Goal: Task Accomplishment & Management: Use online tool/utility

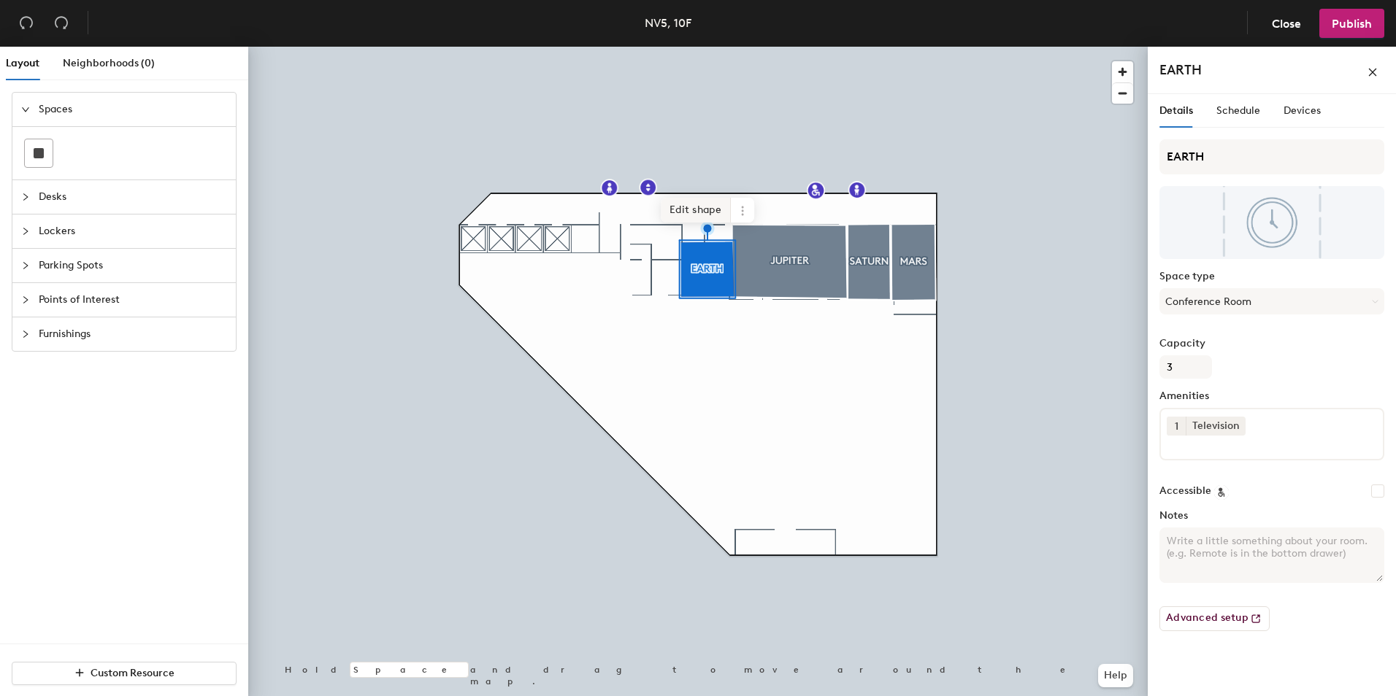
click at [719, 210] on span "Edit shape" at bounding box center [696, 210] width 70 height 25
click at [748, 224] on span "Done" at bounding box center [747, 222] width 43 height 25
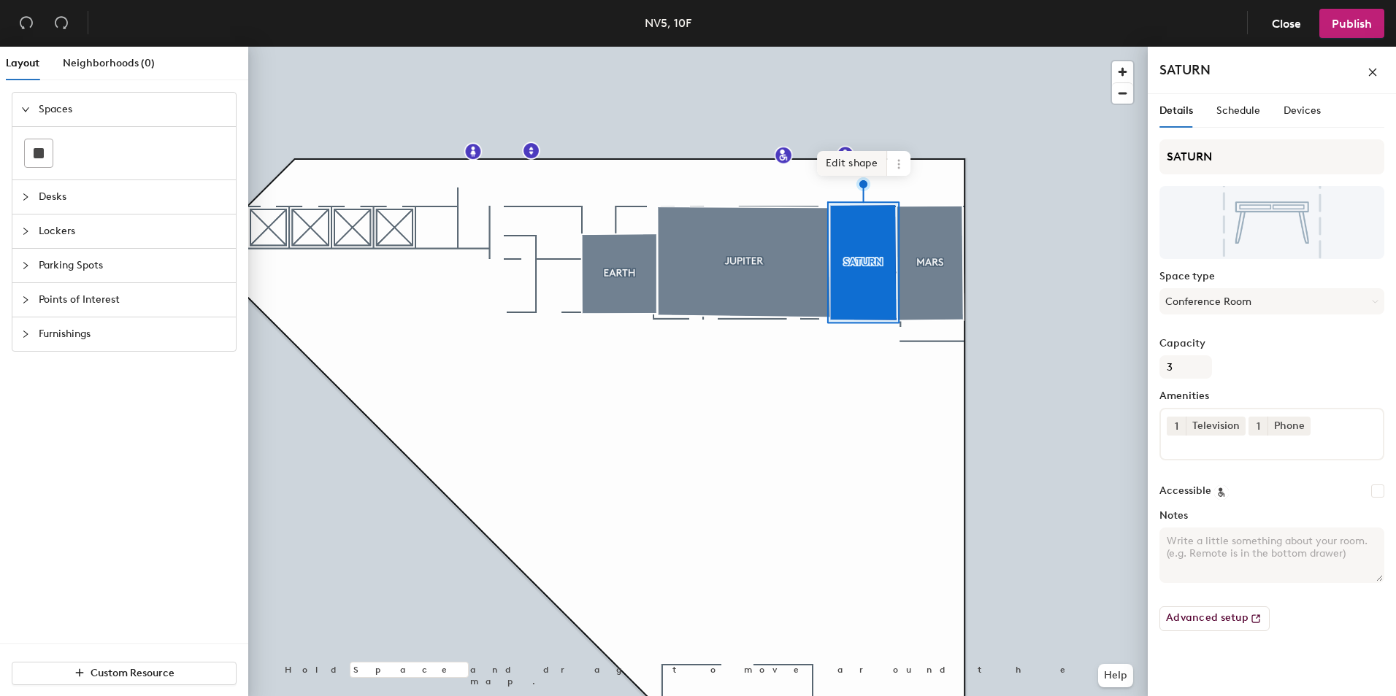
click at [864, 165] on span "Edit shape" at bounding box center [852, 163] width 70 height 25
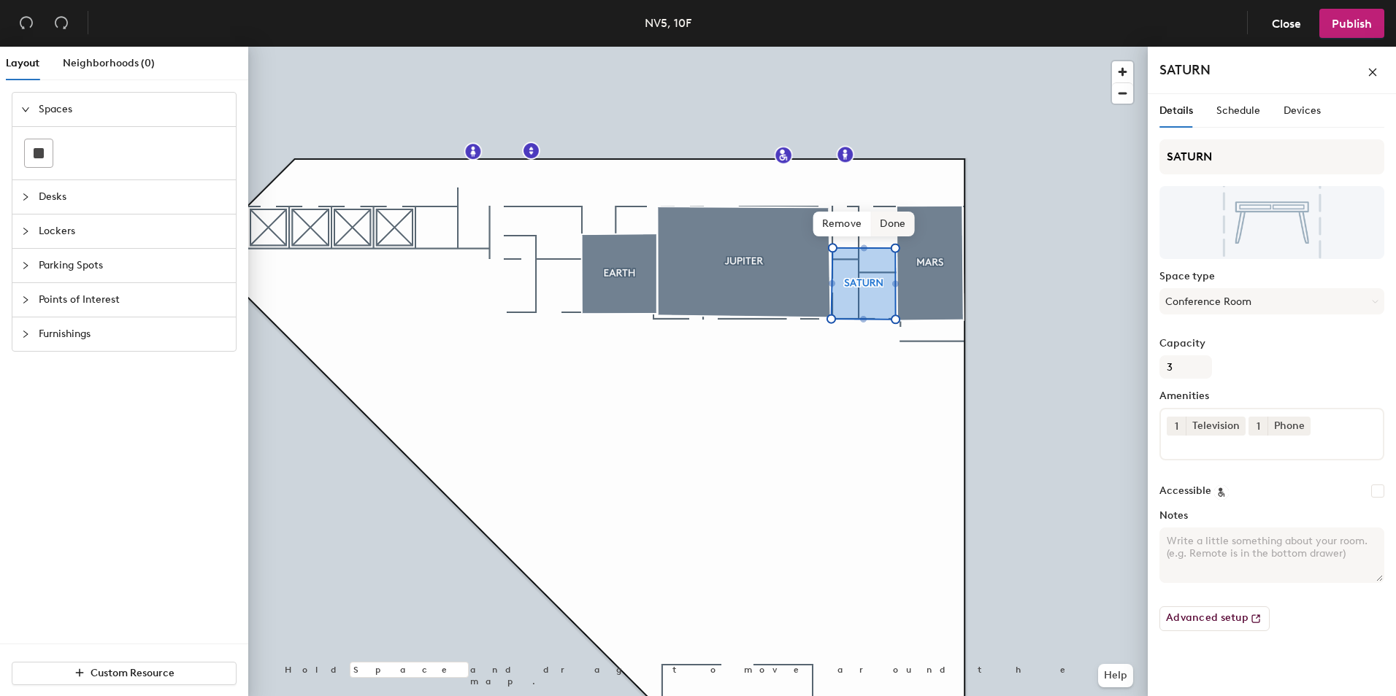
click at [902, 225] on span "Done" at bounding box center [892, 224] width 43 height 25
click at [937, 47] on div at bounding box center [697, 47] width 899 height 0
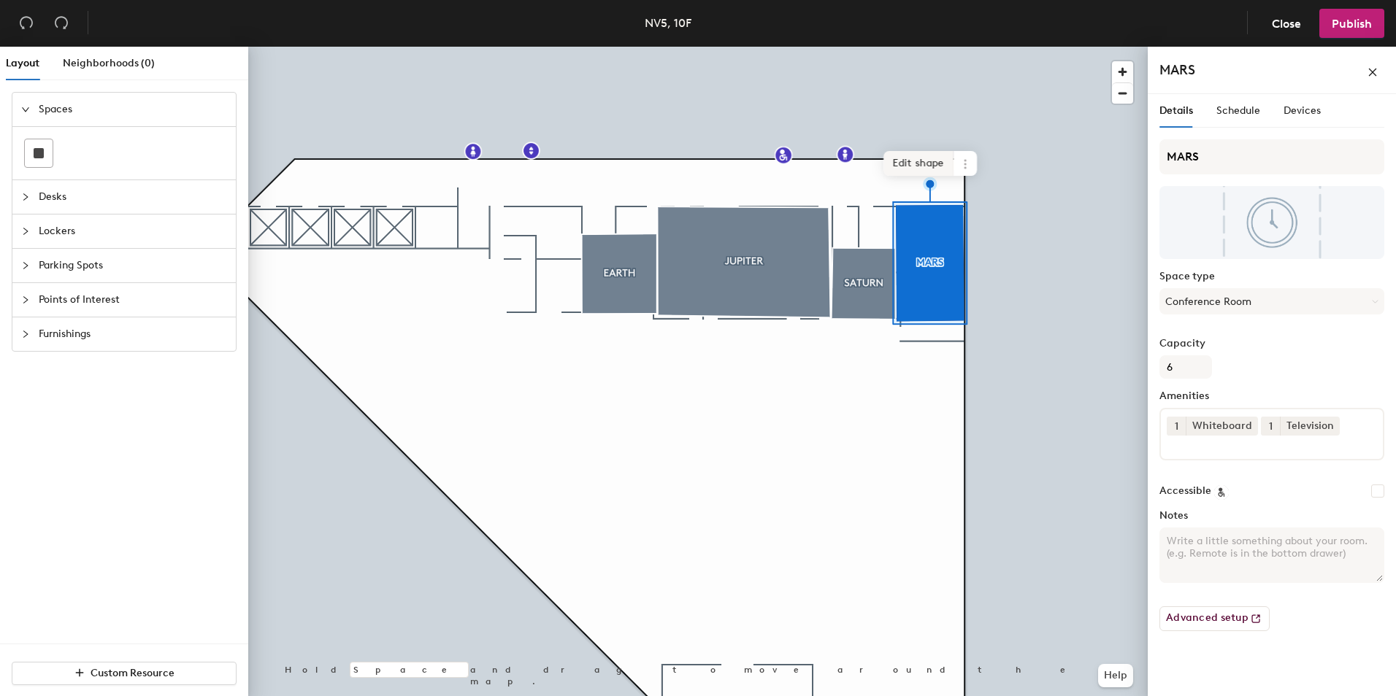
click at [932, 166] on span "Edit shape" at bounding box center [918, 163] width 70 height 25
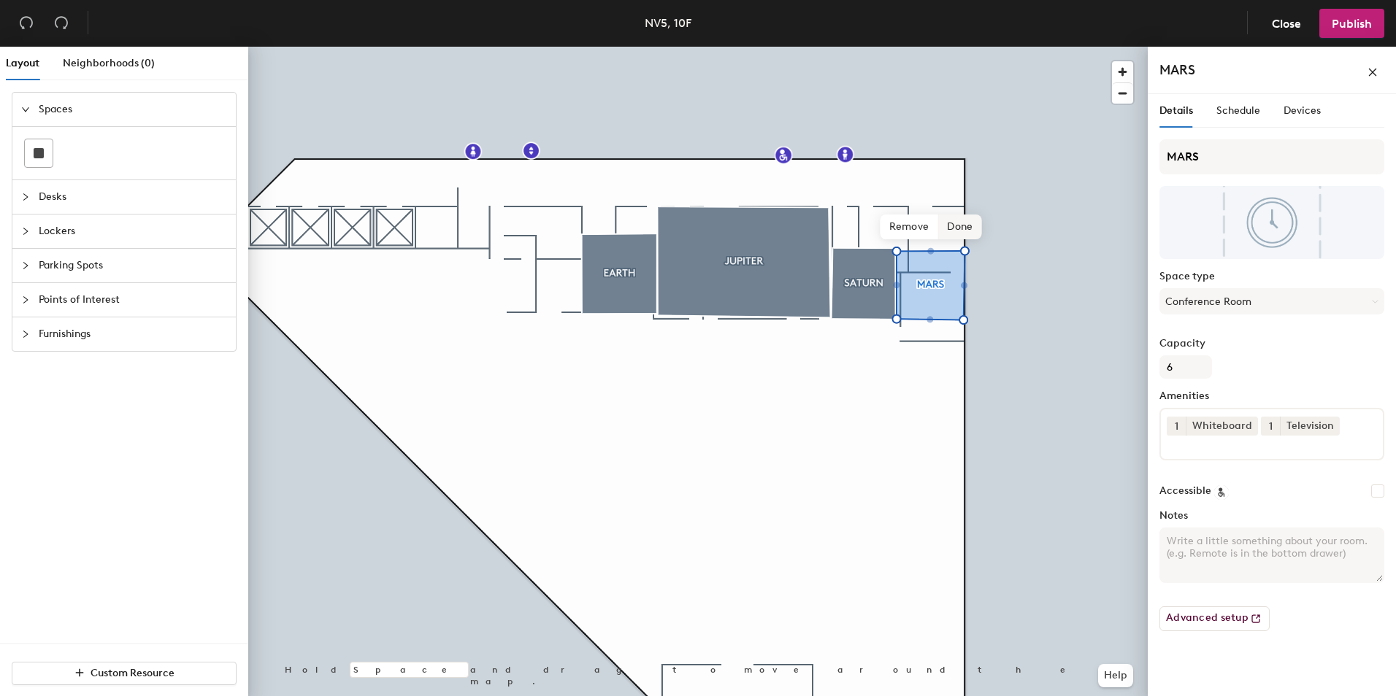
click at [964, 229] on span "Done" at bounding box center [959, 227] width 43 height 25
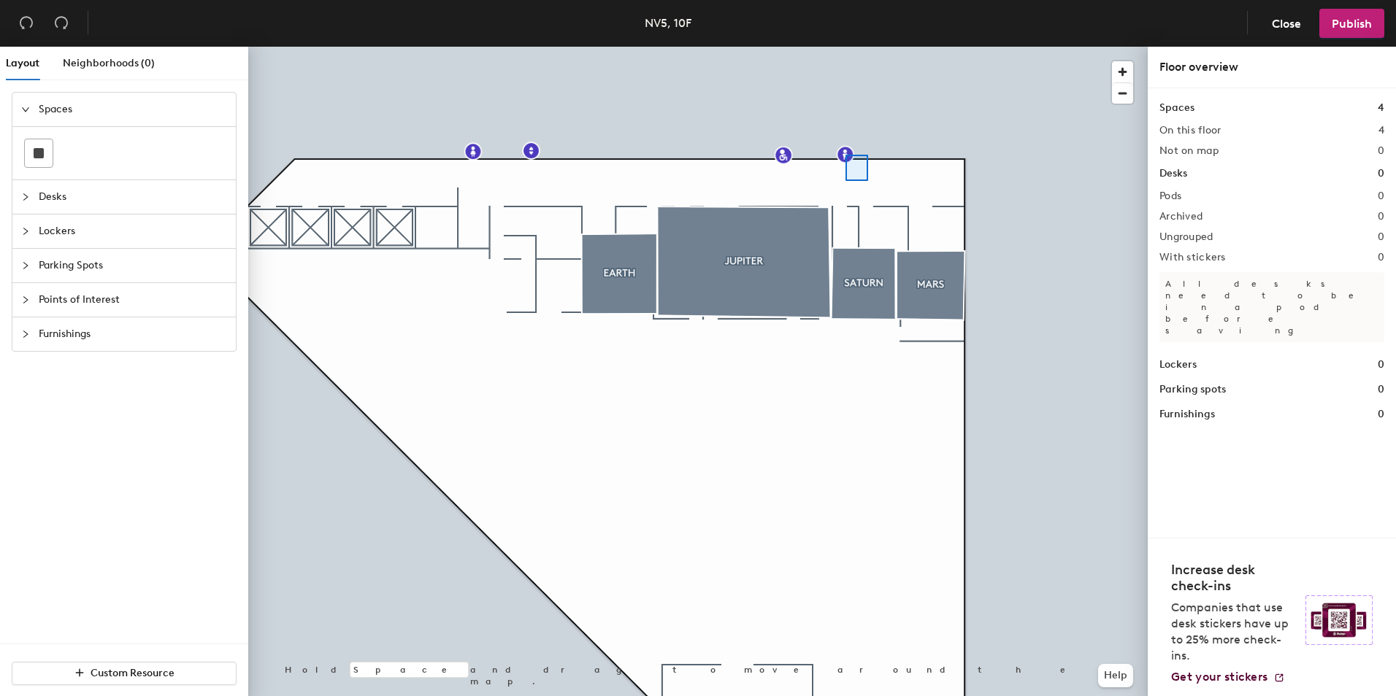
click at [861, 47] on div at bounding box center [697, 47] width 899 height 0
click at [532, 47] on div at bounding box center [697, 47] width 899 height 0
click at [32, 201] on div at bounding box center [30, 197] width 18 height 16
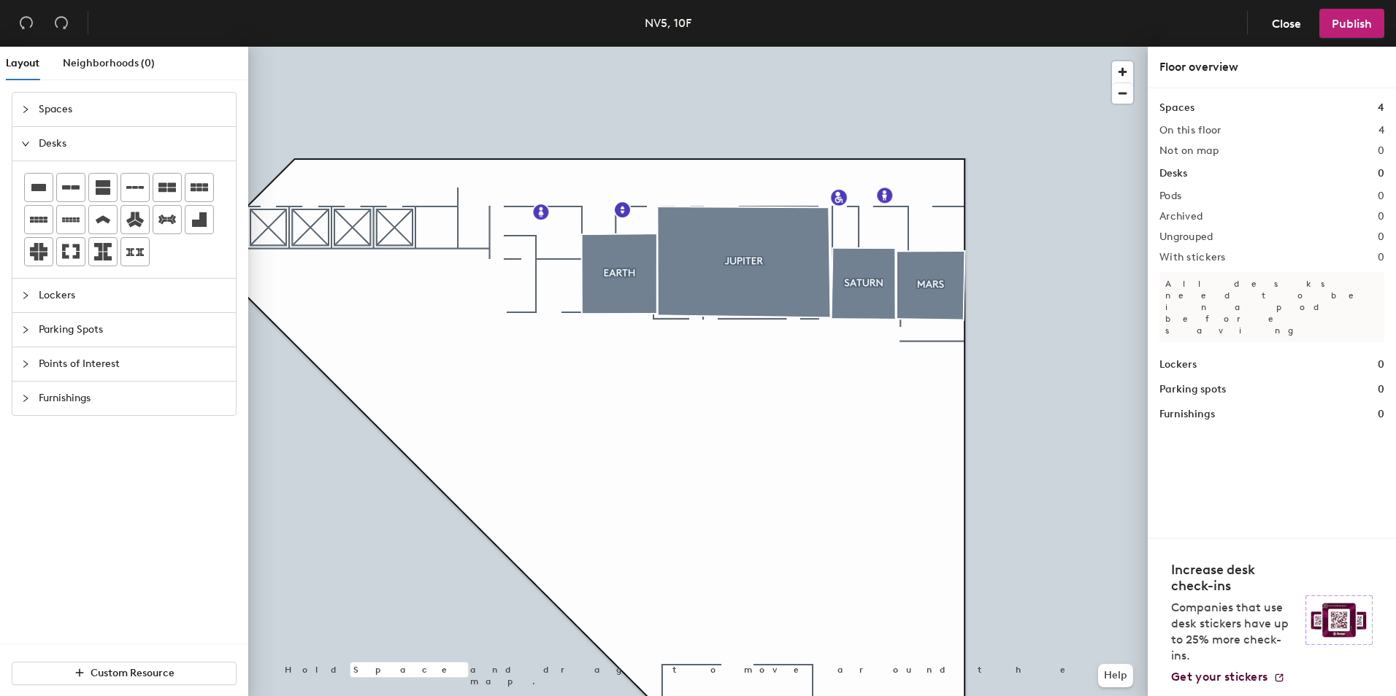
click at [18, 299] on div "Lockers" at bounding box center [123, 296] width 223 height 34
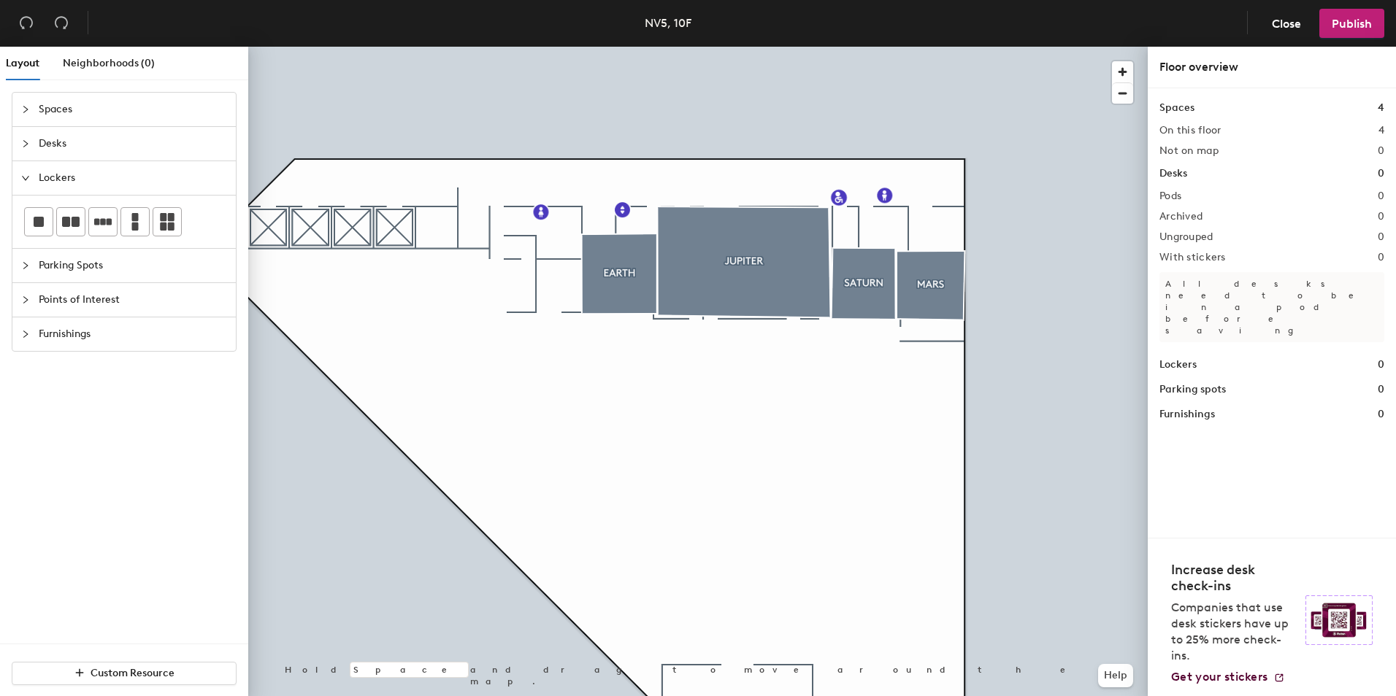
click at [28, 274] on div "Parking Spots" at bounding box center [123, 266] width 223 height 34
click at [27, 287] on div "Points of Interest" at bounding box center [123, 300] width 223 height 34
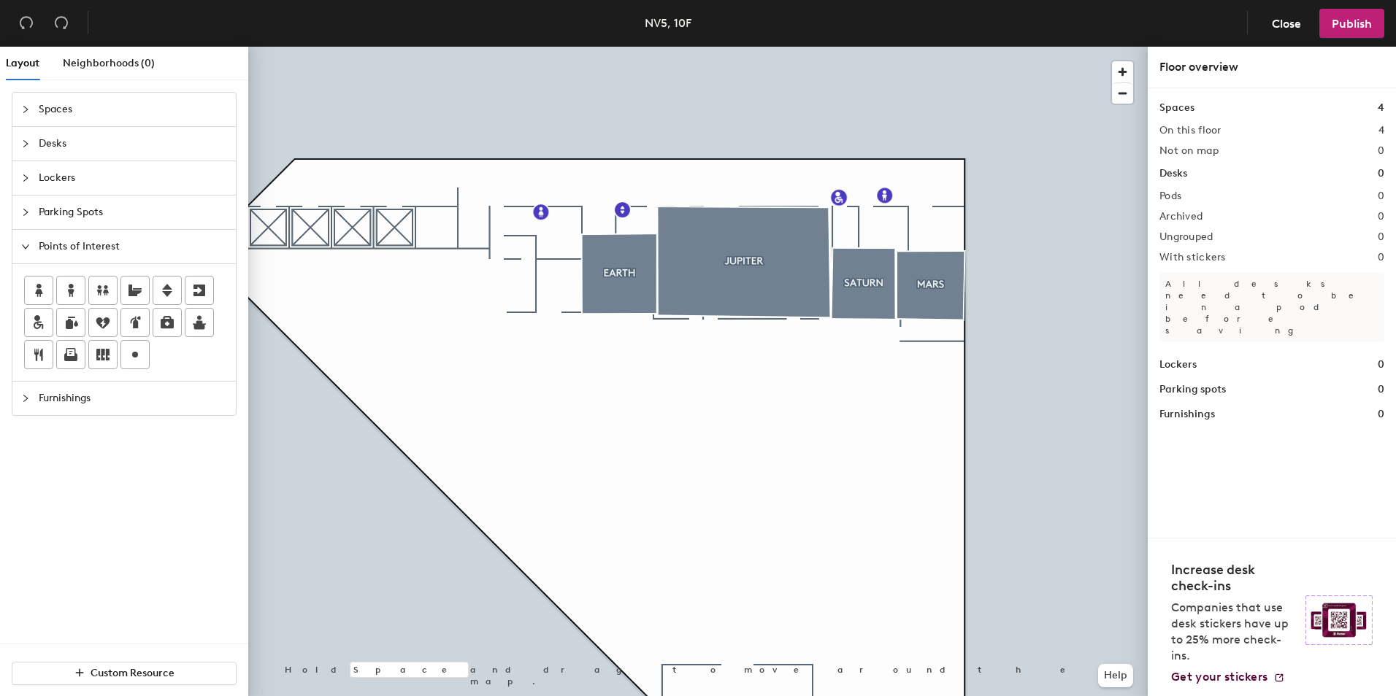
click at [36, 391] on div at bounding box center [30, 399] width 18 height 16
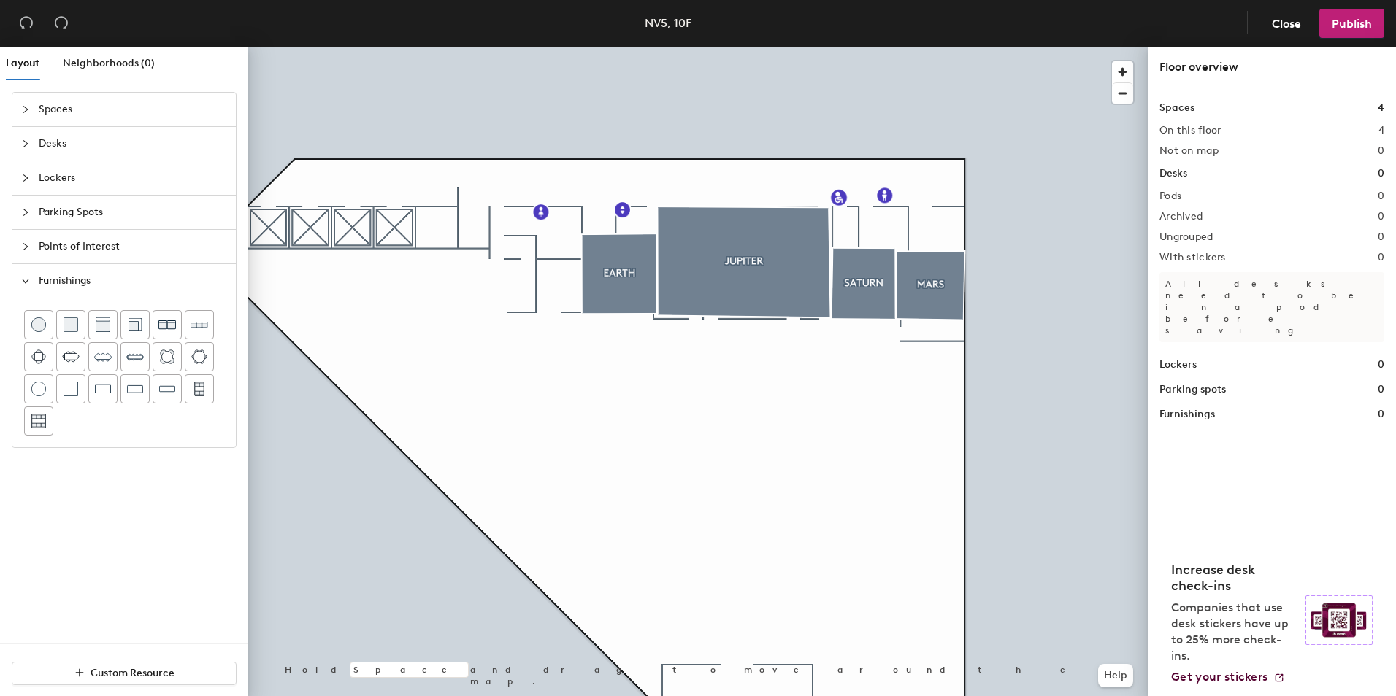
click at [19, 110] on div "Spaces" at bounding box center [123, 110] width 223 height 34
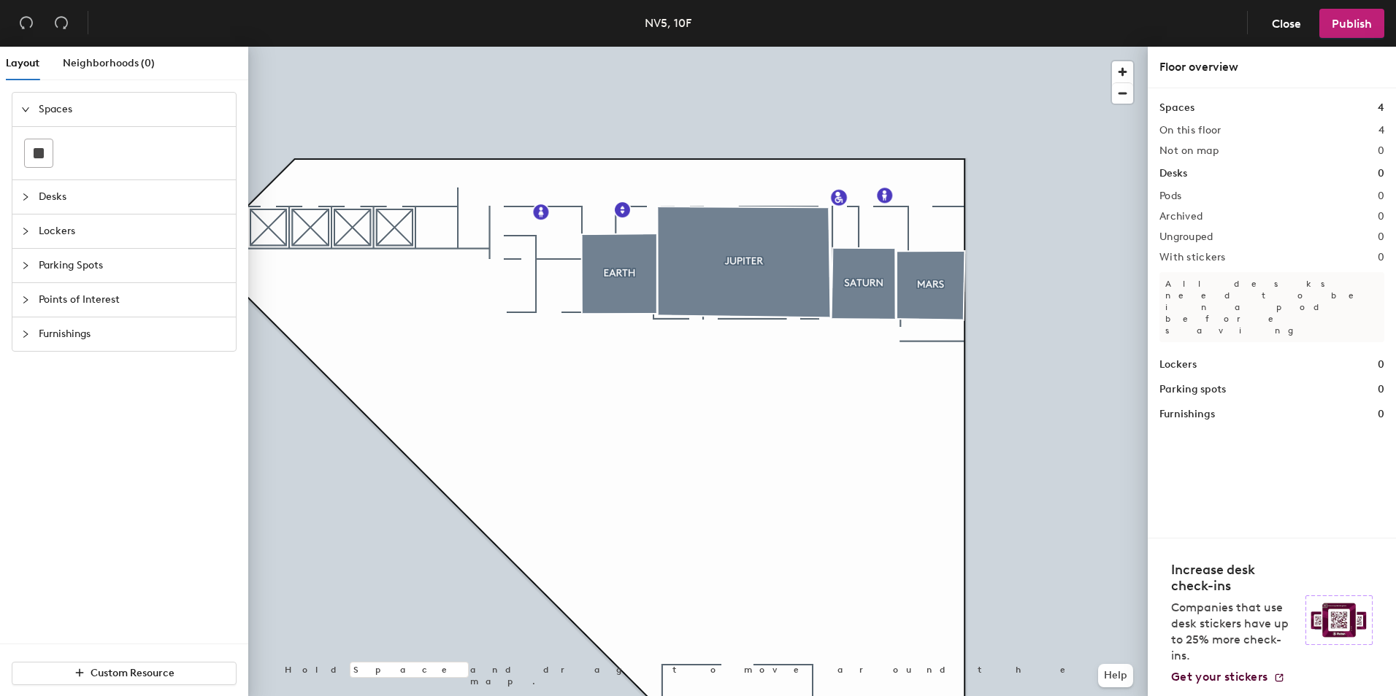
click at [28, 92] on div "Spaces Desks Lockers Parking Spots Points of Interest Furnishings" at bounding box center [124, 222] width 225 height 260
click at [31, 302] on div at bounding box center [30, 300] width 18 height 16
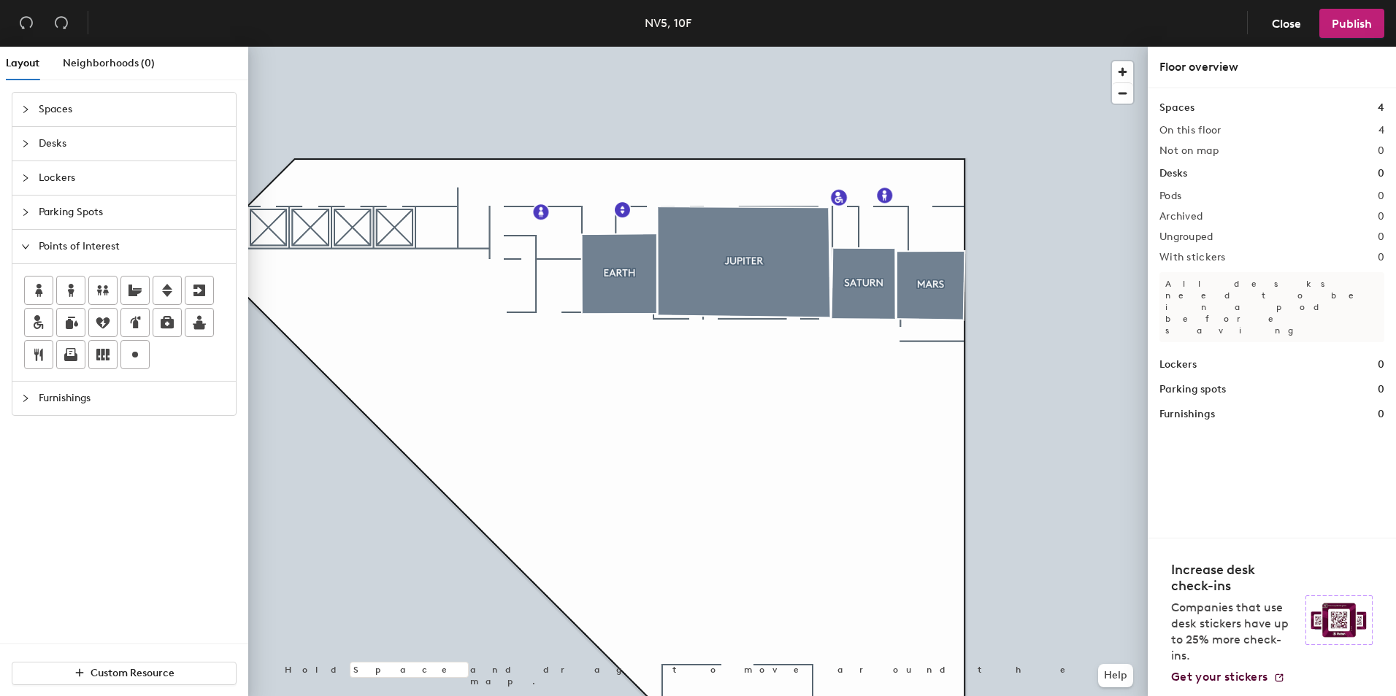
click at [23, 396] on icon "collapsed" at bounding box center [25, 398] width 9 height 9
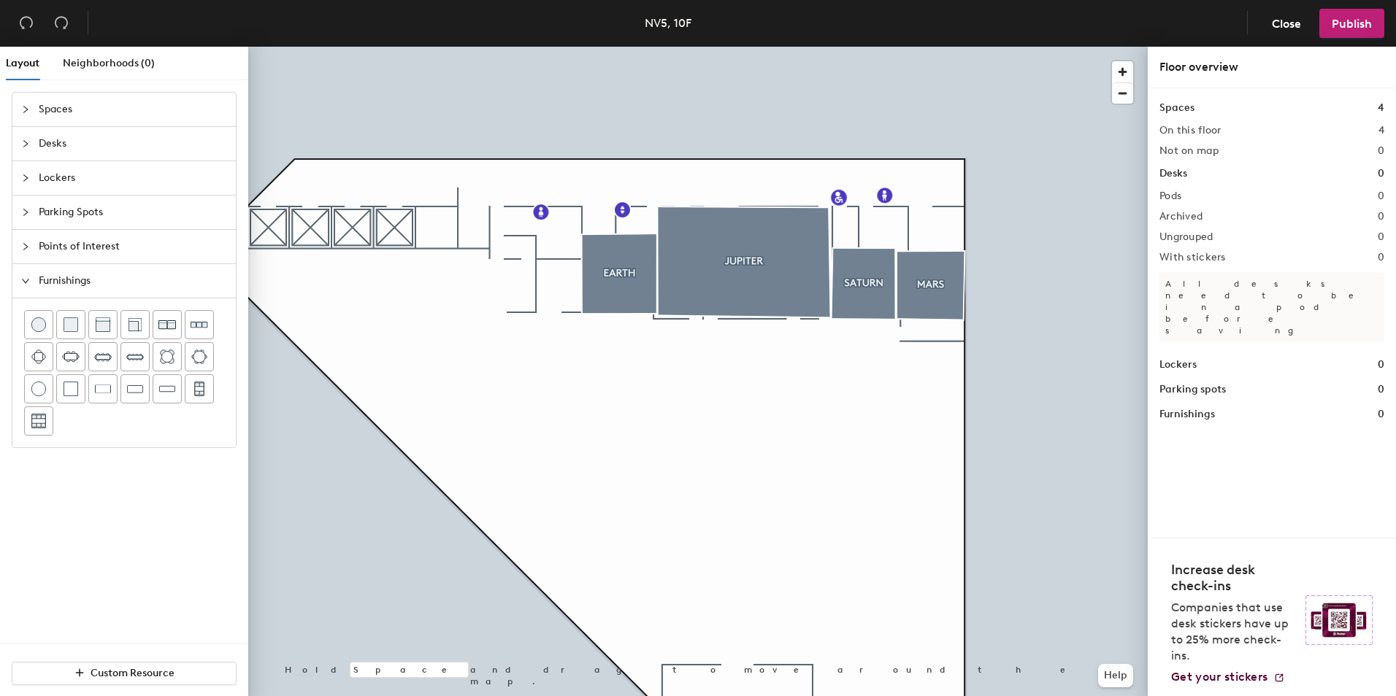
click at [40, 281] on span "Furnishings" at bounding box center [133, 281] width 188 height 34
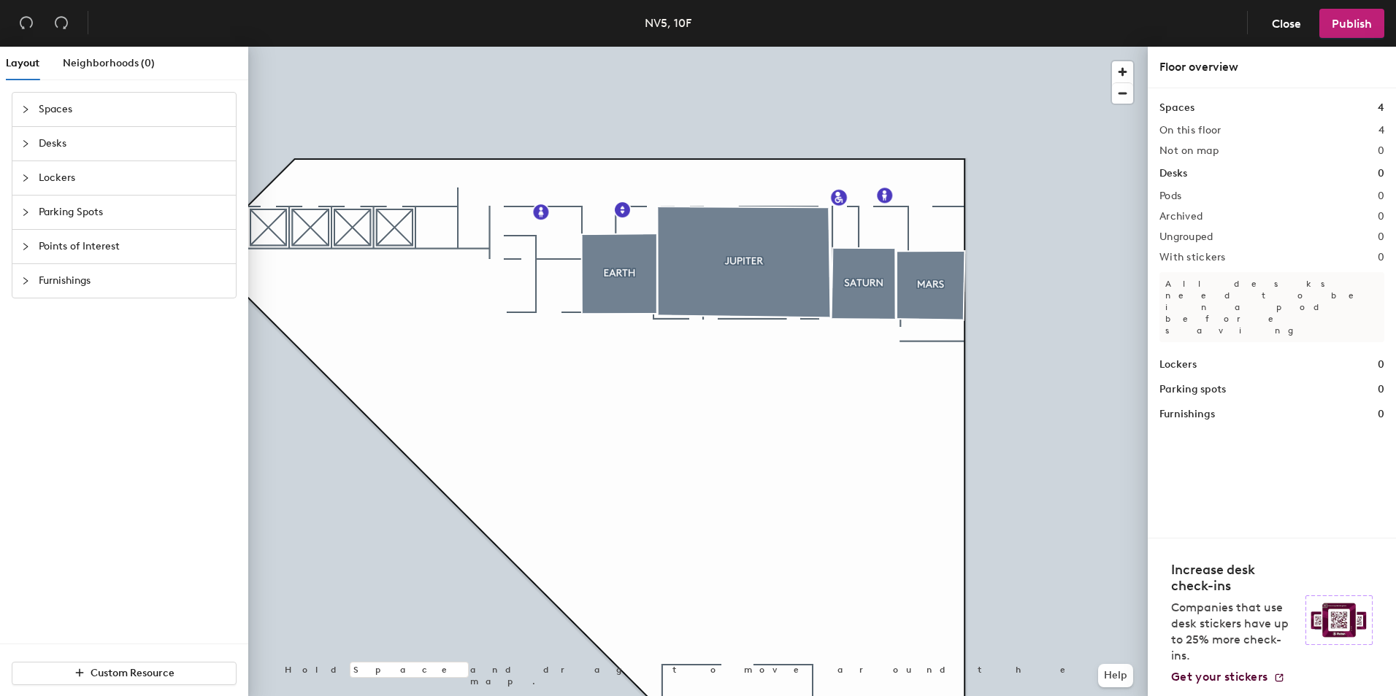
click at [19, 139] on div "Desks" at bounding box center [123, 144] width 223 height 34
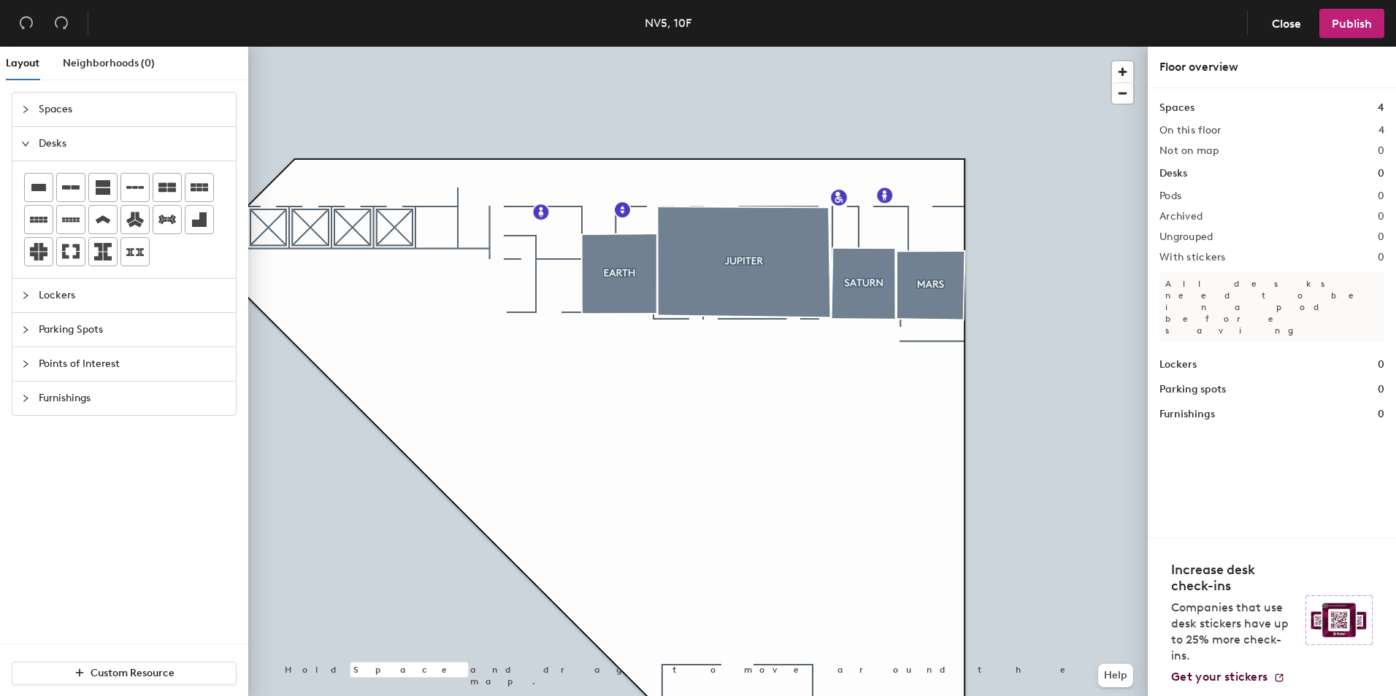
click at [30, 93] on div "Spaces" at bounding box center [123, 110] width 223 height 34
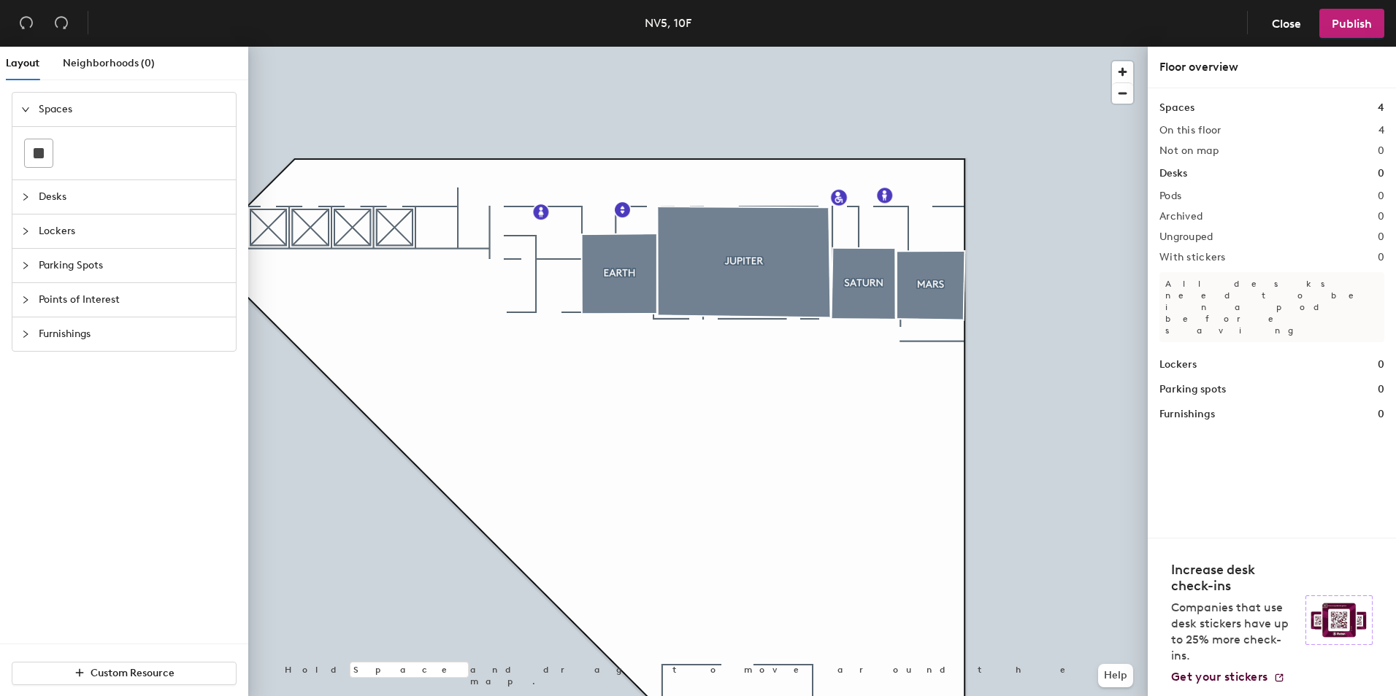
click at [23, 326] on div "Furnishings" at bounding box center [123, 335] width 223 height 34
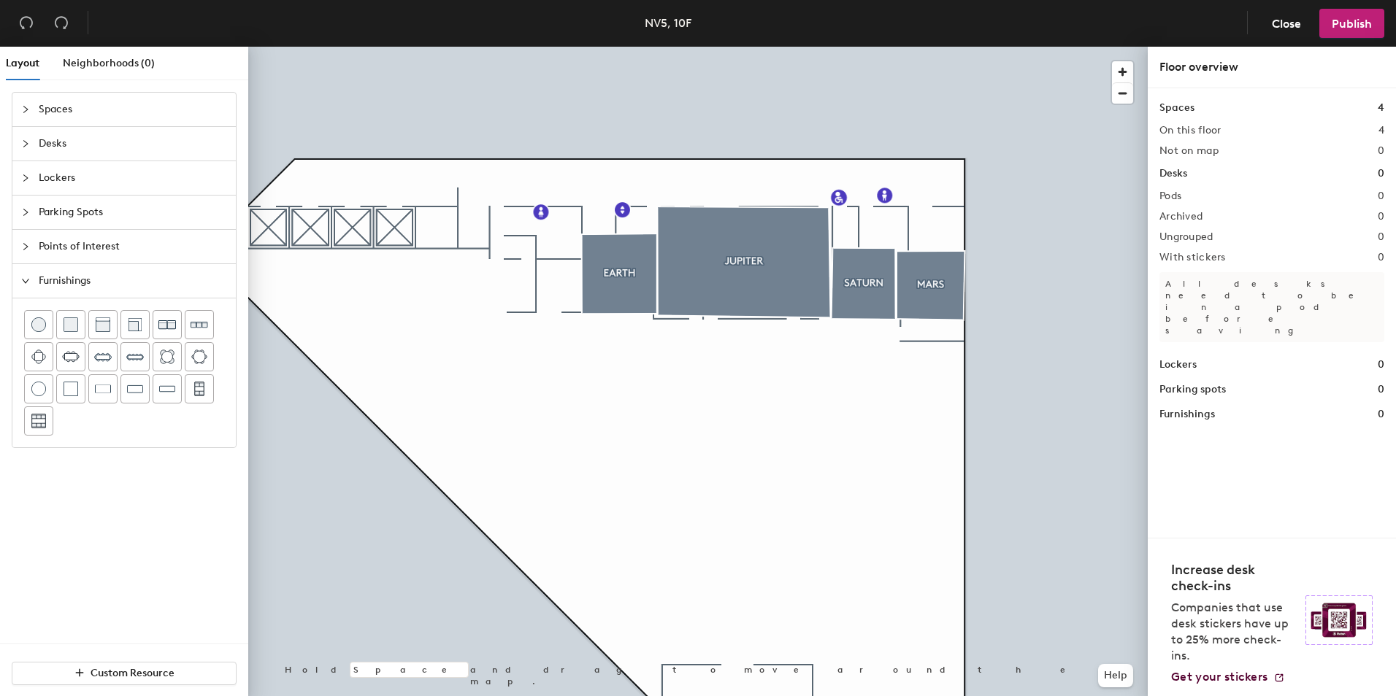
click at [21, 253] on div at bounding box center [30, 247] width 18 height 16
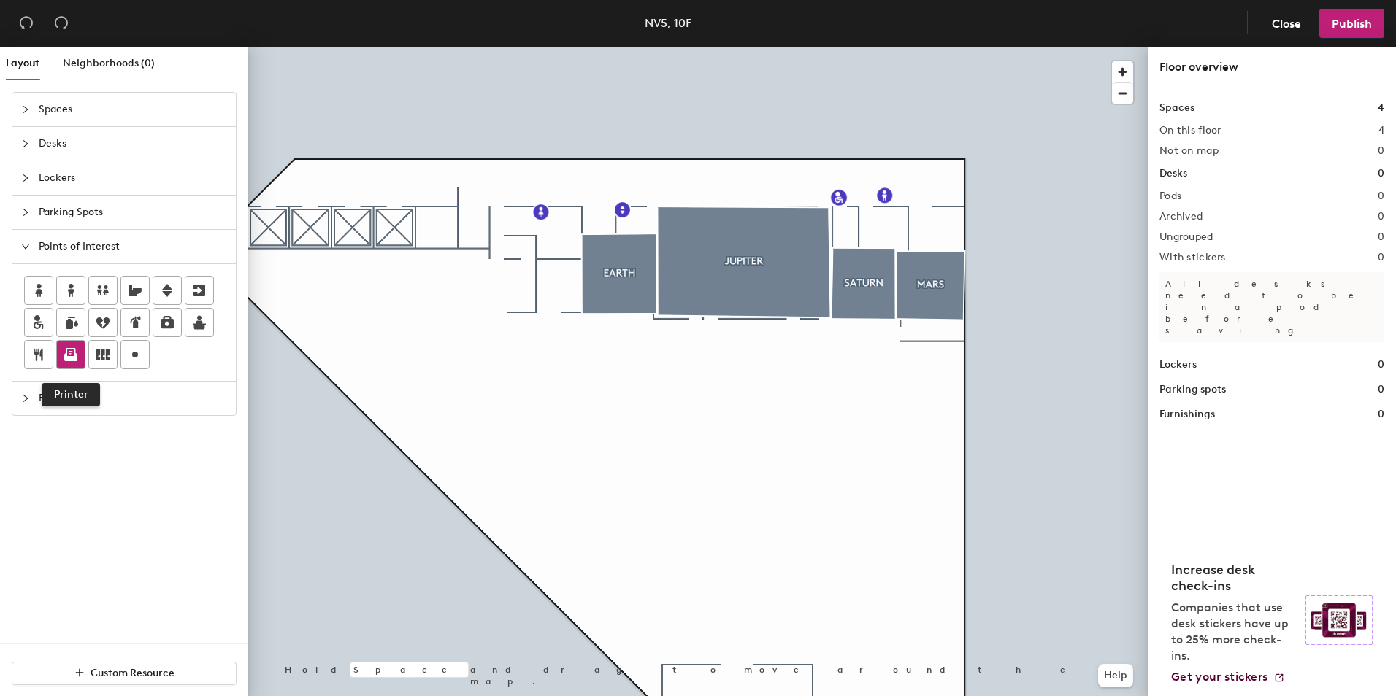
click at [74, 353] on icon at bounding box center [71, 355] width 18 height 18
click at [872, 394] on input "Printer" at bounding box center [857, 393] width 47 height 20
type input "PrinterB"
click at [853, 429] on span "Done" at bounding box center [852, 427] width 43 height 25
click at [74, 350] on icon at bounding box center [70, 352] width 9 height 9
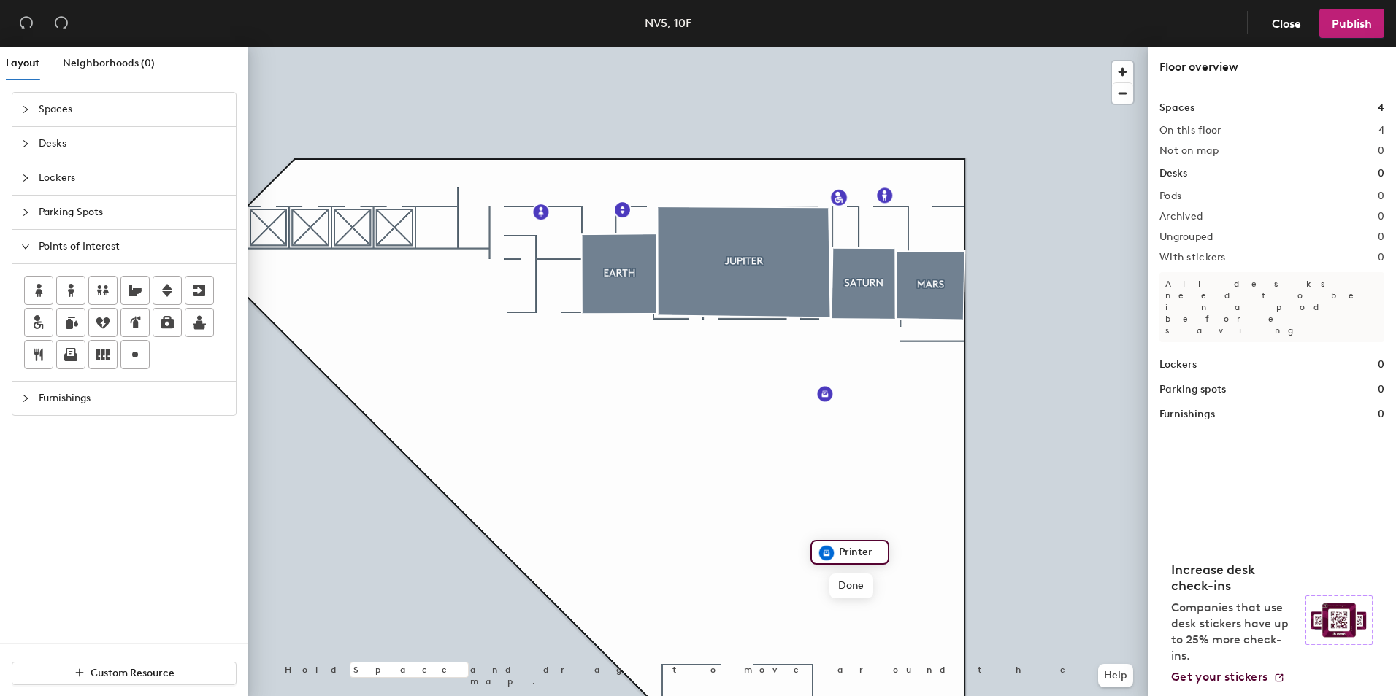
click at [870, 551] on input "Printer" at bounding box center [858, 552] width 47 height 20
click at [872, 553] on input "Printer" at bounding box center [858, 552] width 47 height 20
type input "PrinterA"
click at [853, 583] on span "Done" at bounding box center [853, 586] width 43 height 25
click at [74, 349] on icon at bounding box center [70, 352] width 9 height 9
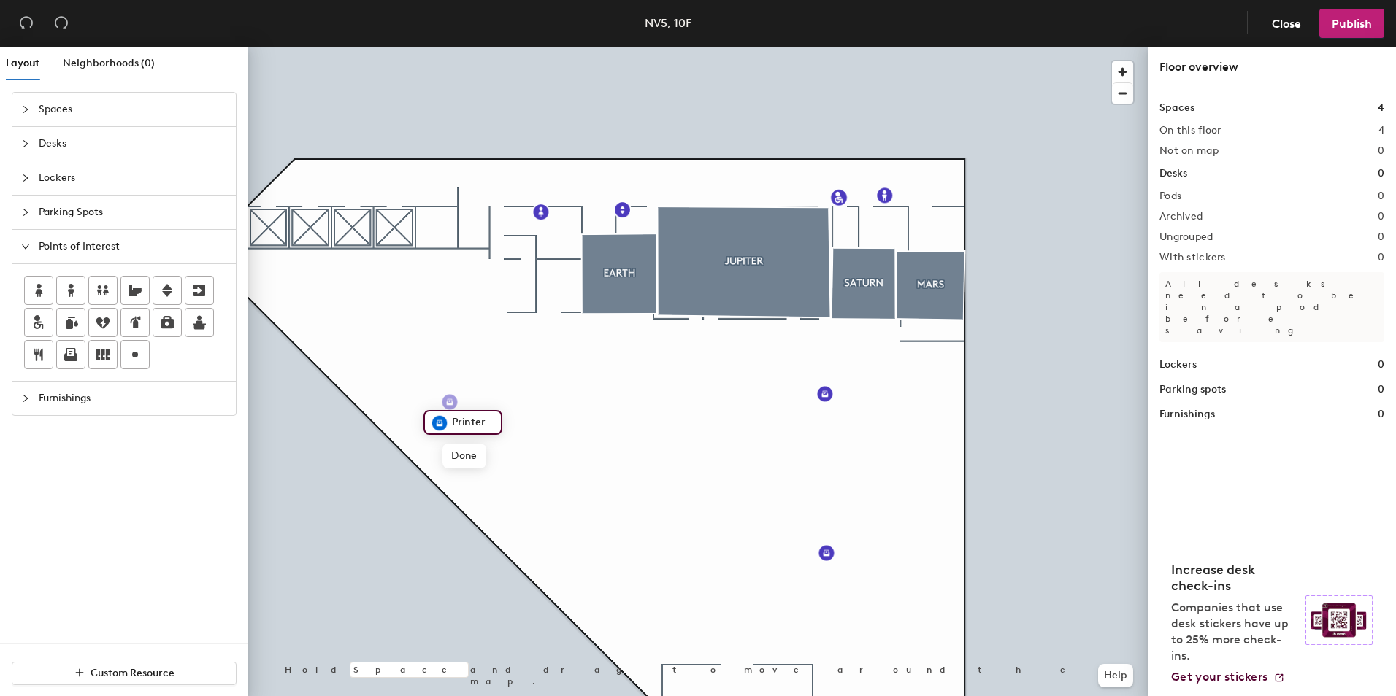
click at [483, 422] on input "Printer" at bounding box center [471, 422] width 47 height 20
click at [486, 423] on input "Printer" at bounding box center [471, 422] width 47 height 20
type input "PrinterC"
click at [20, 393] on div "Furnishings" at bounding box center [123, 399] width 223 height 34
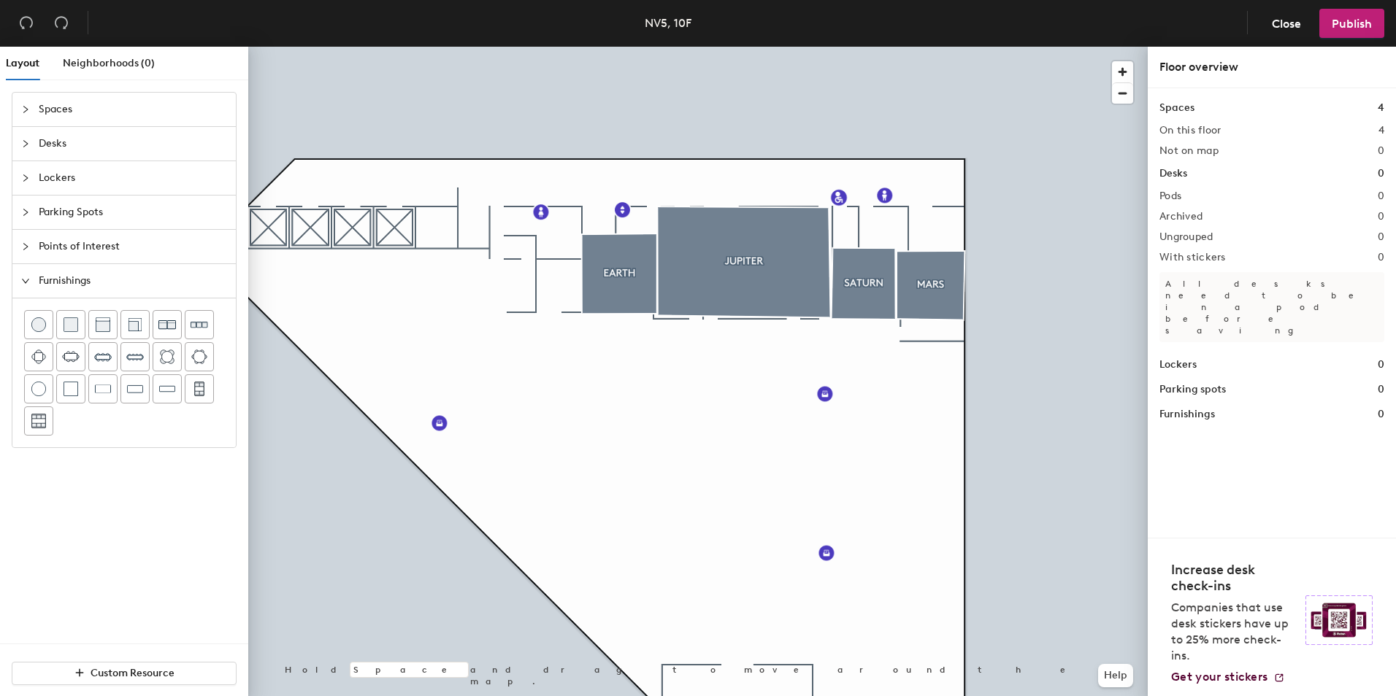
click at [31, 281] on div at bounding box center [30, 281] width 18 height 16
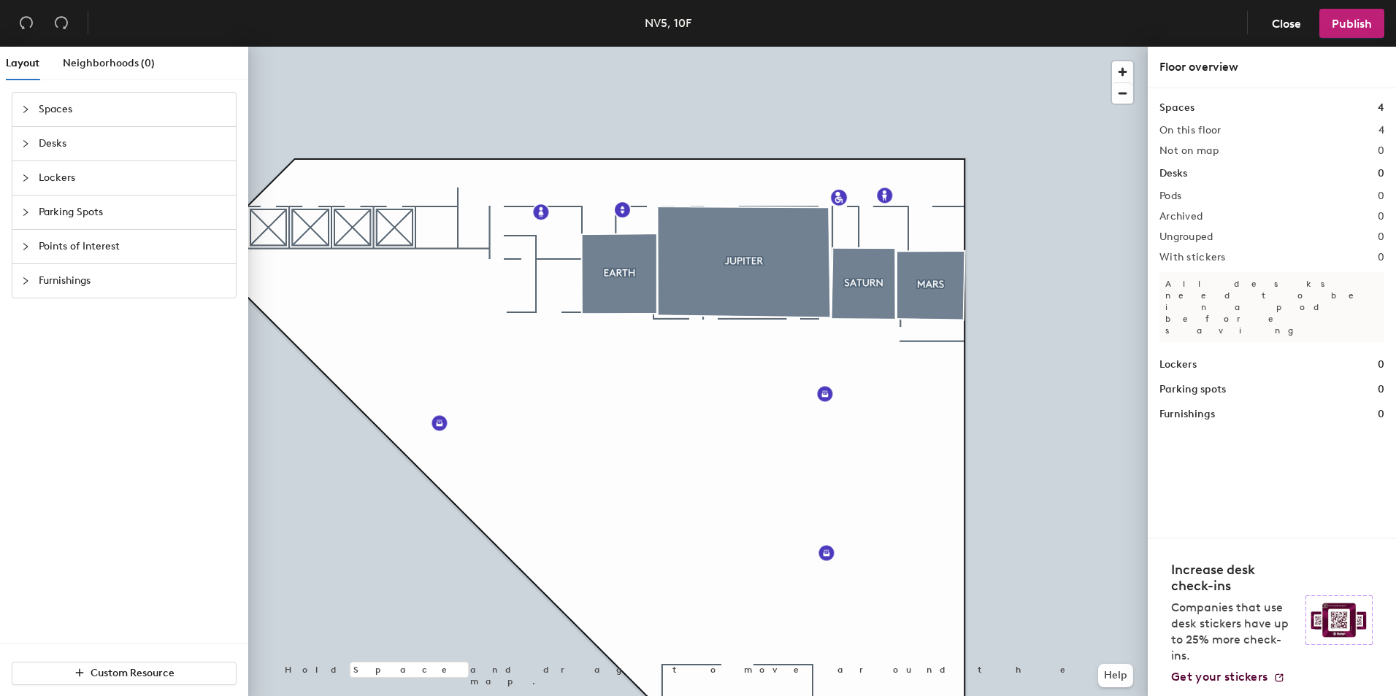
click at [25, 251] on div at bounding box center [30, 247] width 18 height 16
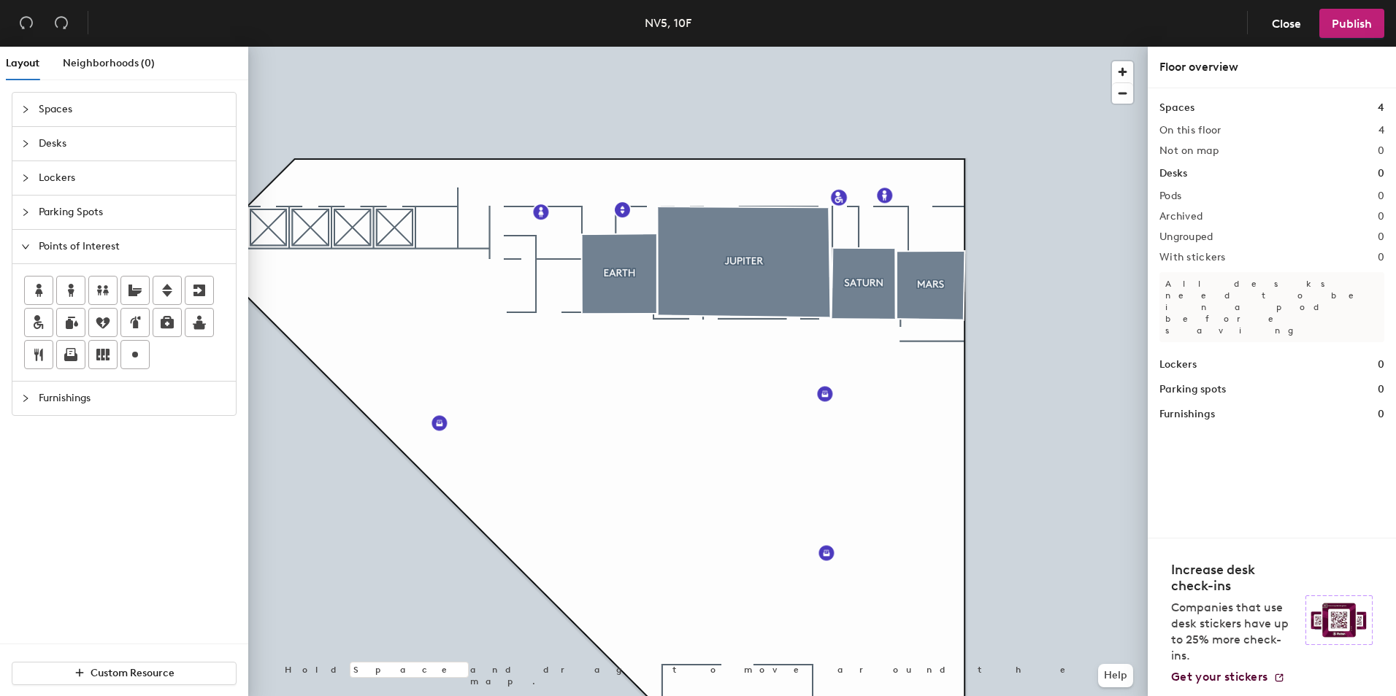
click at [24, 180] on icon "collapsed" at bounding box center [25, 178] width 9 height 9
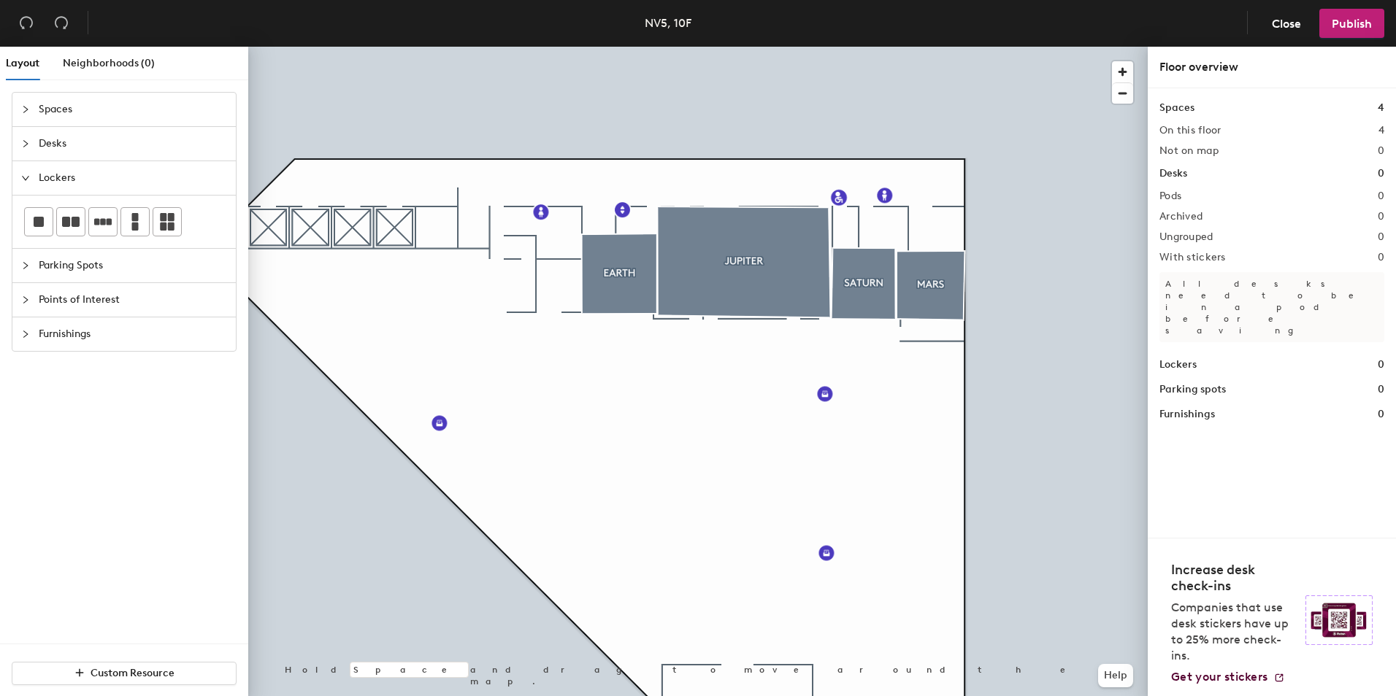
click at [29, 143] on icon "collapsed" at bounding box center [25, 143] width 9 height 9
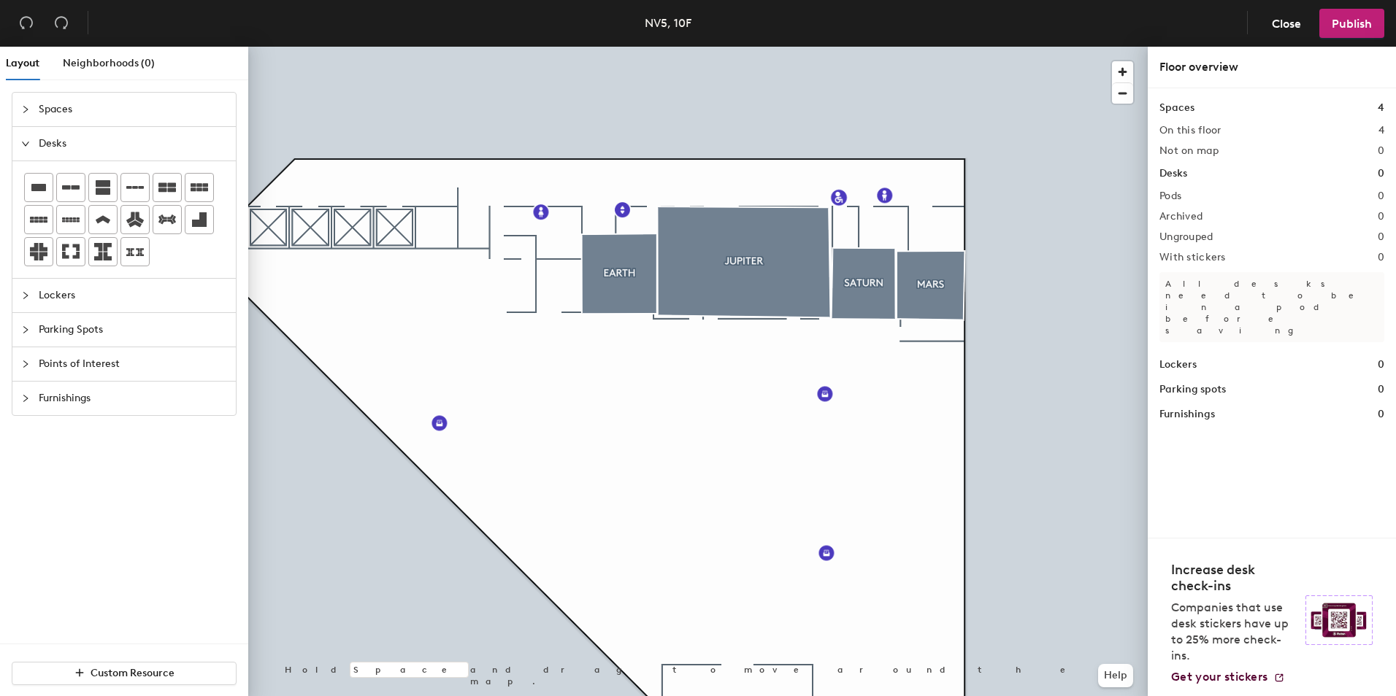
click at [38, 110] on div at bounding box center [30, 109] width 18 height 16
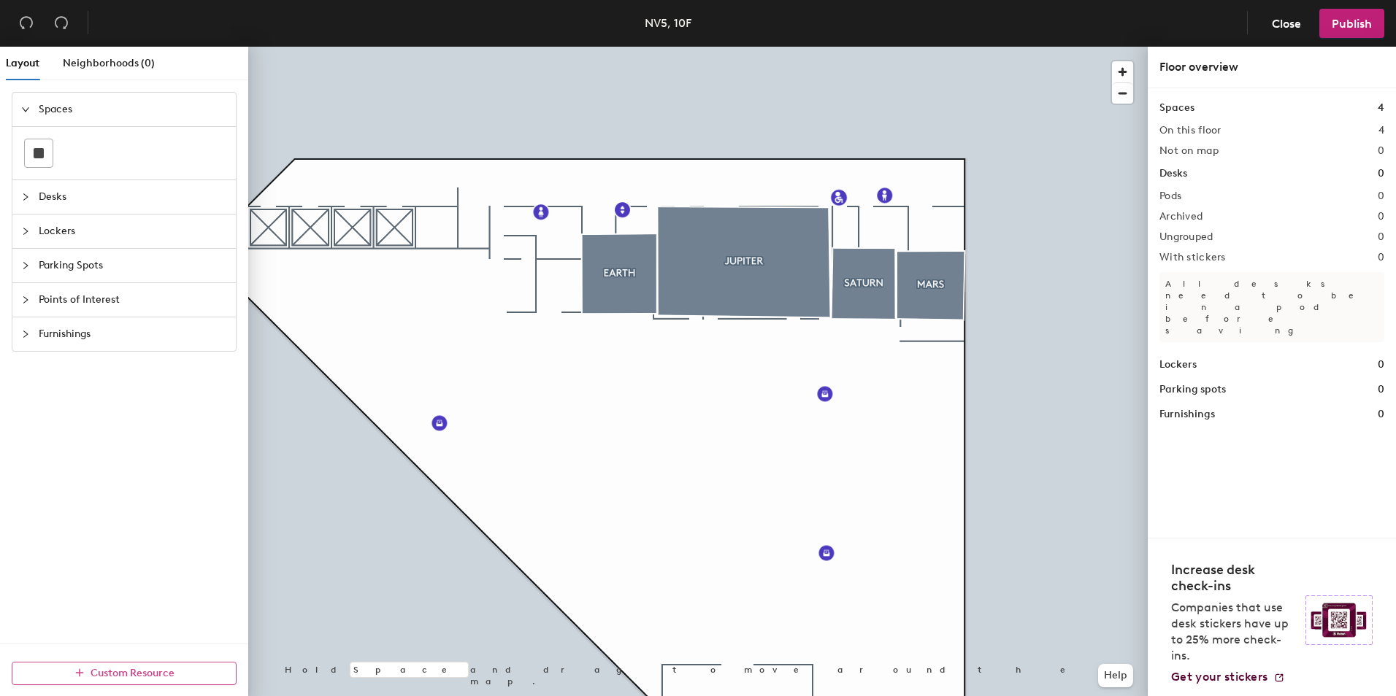
click at [139, 675] on span "Custom Resource" at bounding box center [133, 673] width 84 height 12
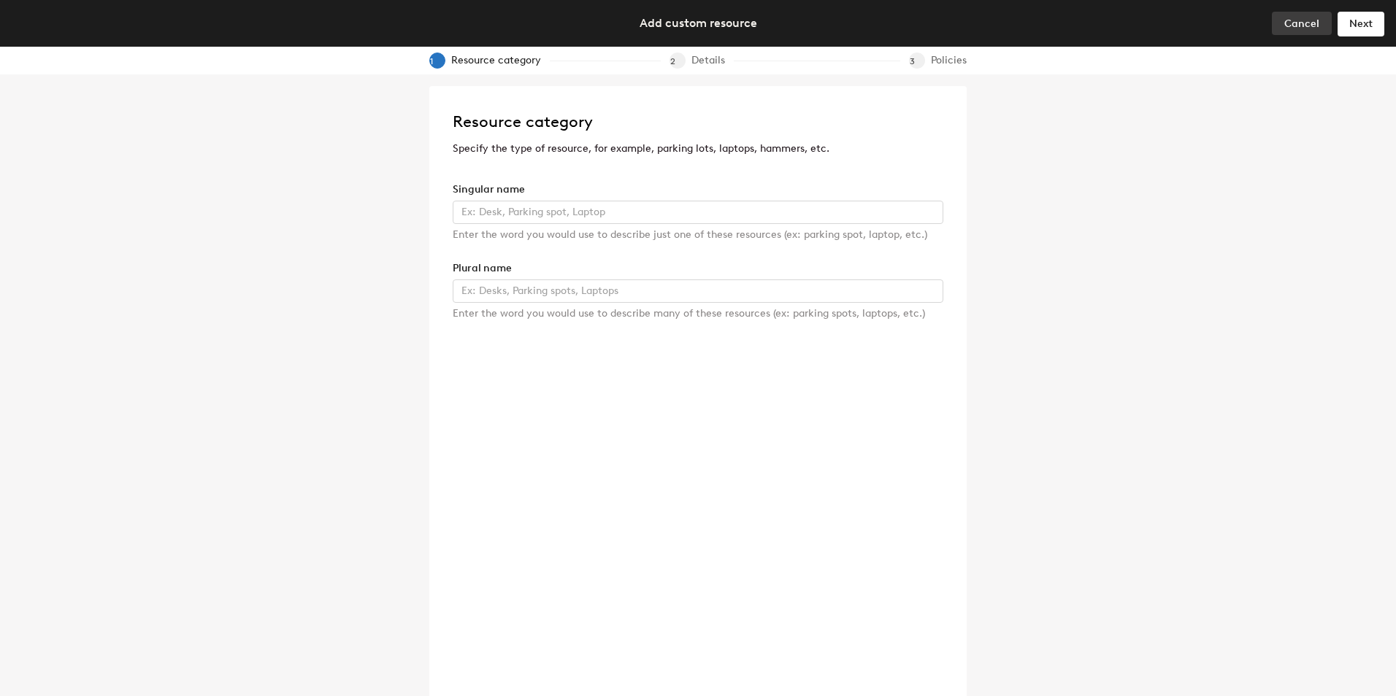
click at [1302, 24] on span "Cancel" at bounding box center [1301, 24] width 35 height 12
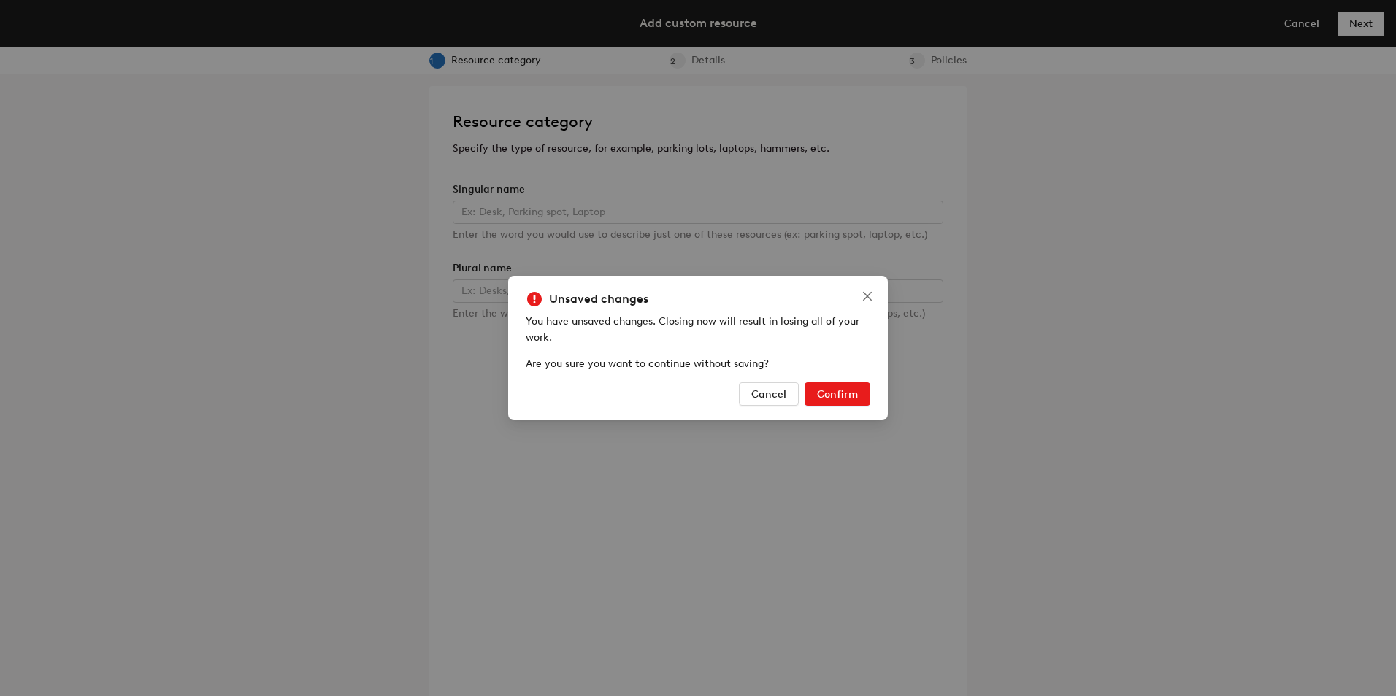
click at [821, 392] on span "Confirm" at bounding box center [837, 394] width 41 height 12
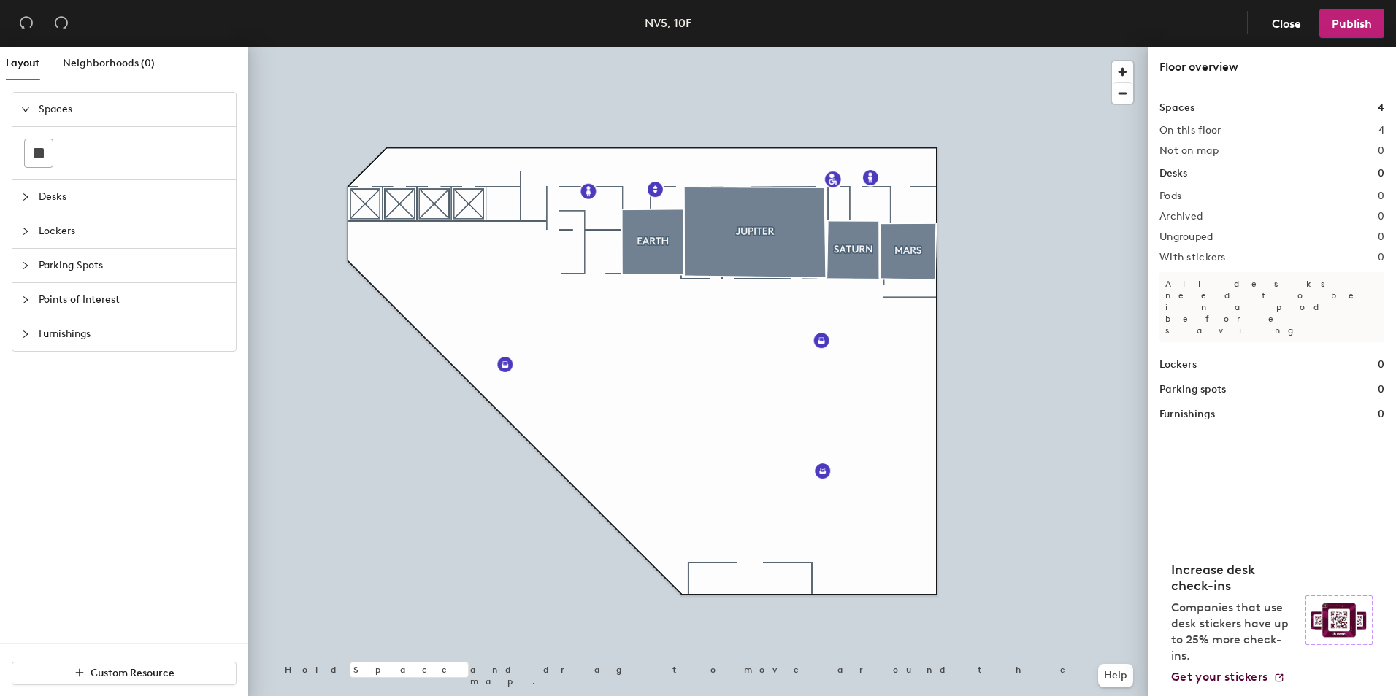
click at [35, 188] on div "Desks" at bounding box center [123, 197] width 223 height 34
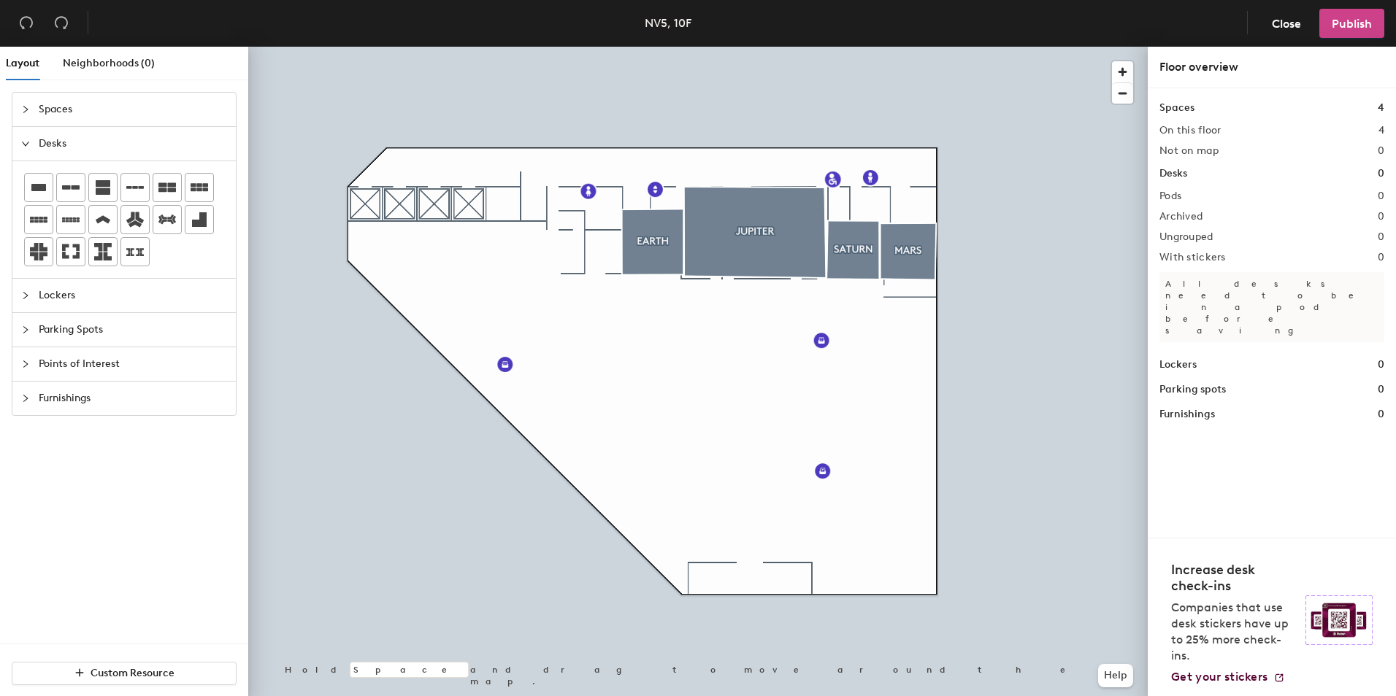
click at [1364, 28] on span "Publish" at bounding box center [1352, 24] width 40 height 14
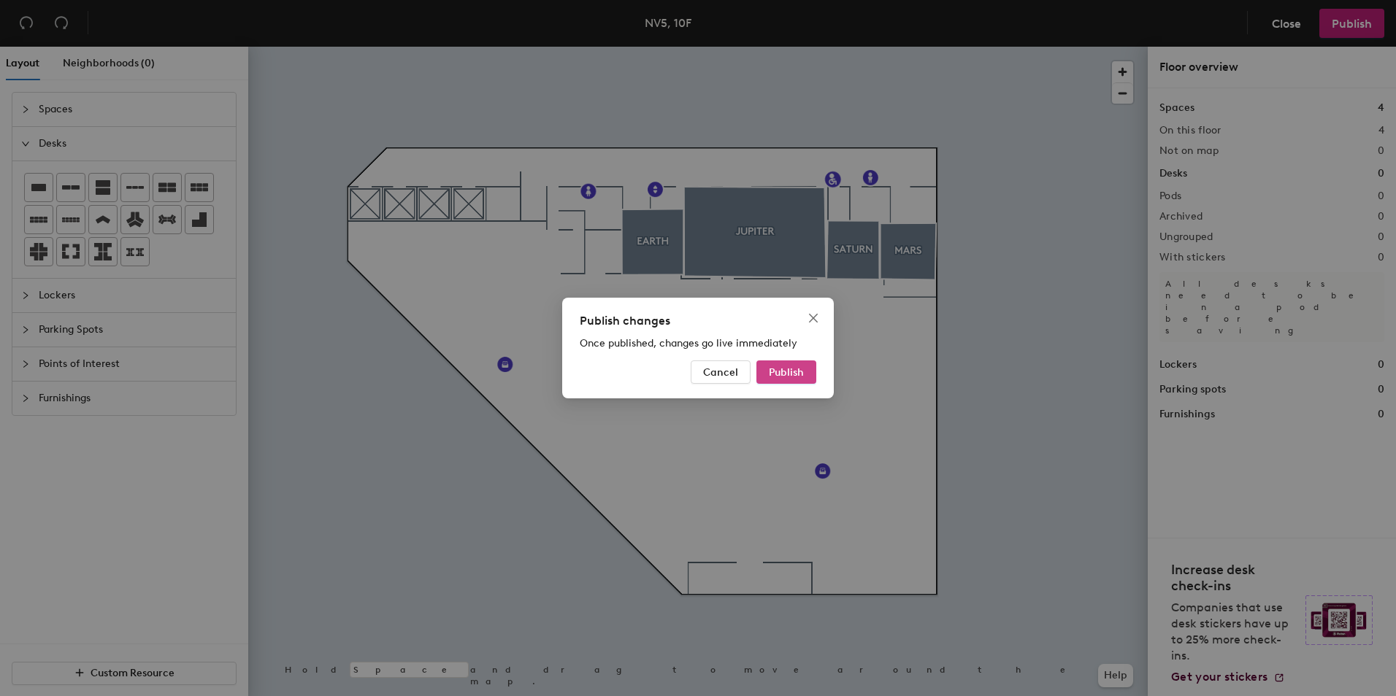
click at [786, 369] on span "Publish" at bounding box center [786, 372] width 35 height 12
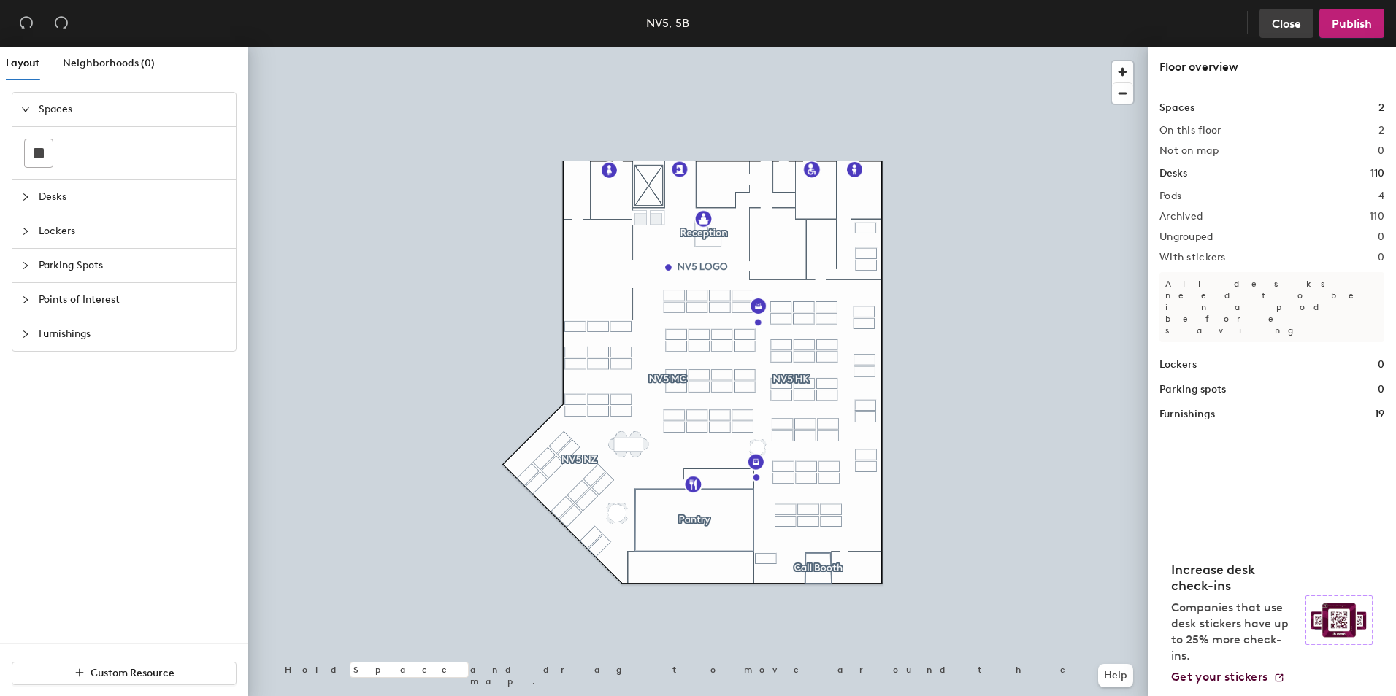
click at [1286, 26] on span "Close" at bounding box center [1286, 24] width 29 height 14
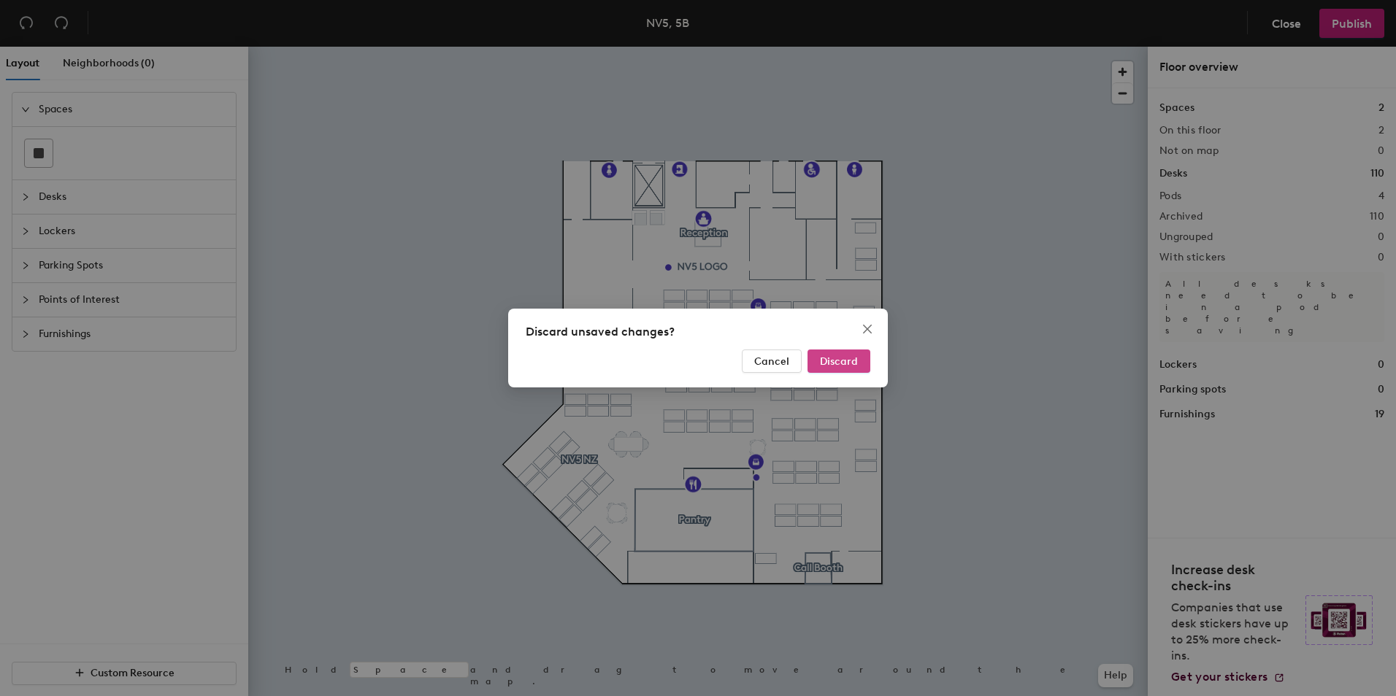
click at [838, 356] on span "Discard" at bounding box center [839, 362] width 38 height 12
